Goal: Find contact information: Find contact information

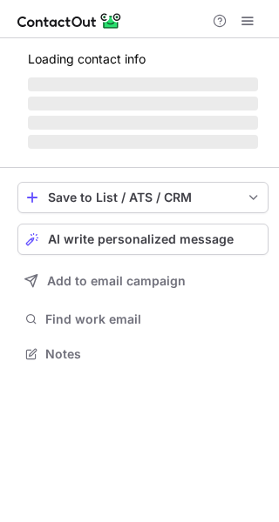
scroll to position [393, 279]
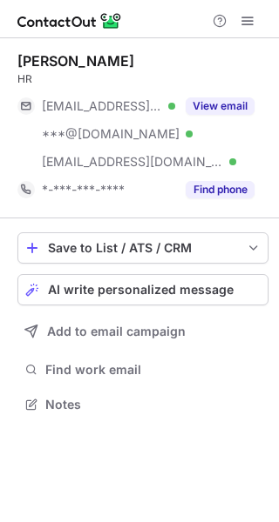
click at [226, 91] on div "[PERSON_NAME] HR [EMAIL_ADDRESS][DOMAIN_NAME] Verified ***@[DOMAIN_NAME] Verifi…" at bounding box center [142, 127] width 251 height 151
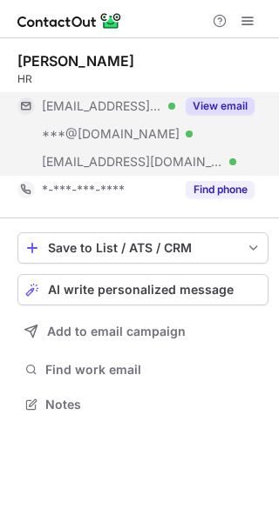
click at [224, 105] on button "View email" at bounding box center [219, 106] width 69 height 17
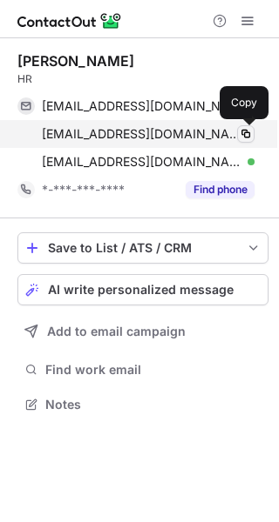
click at [244, 131] on span at bounding box center [246, 134] width 14 height 14
